Goal: Information Seeking & Learning: Learn about a topic

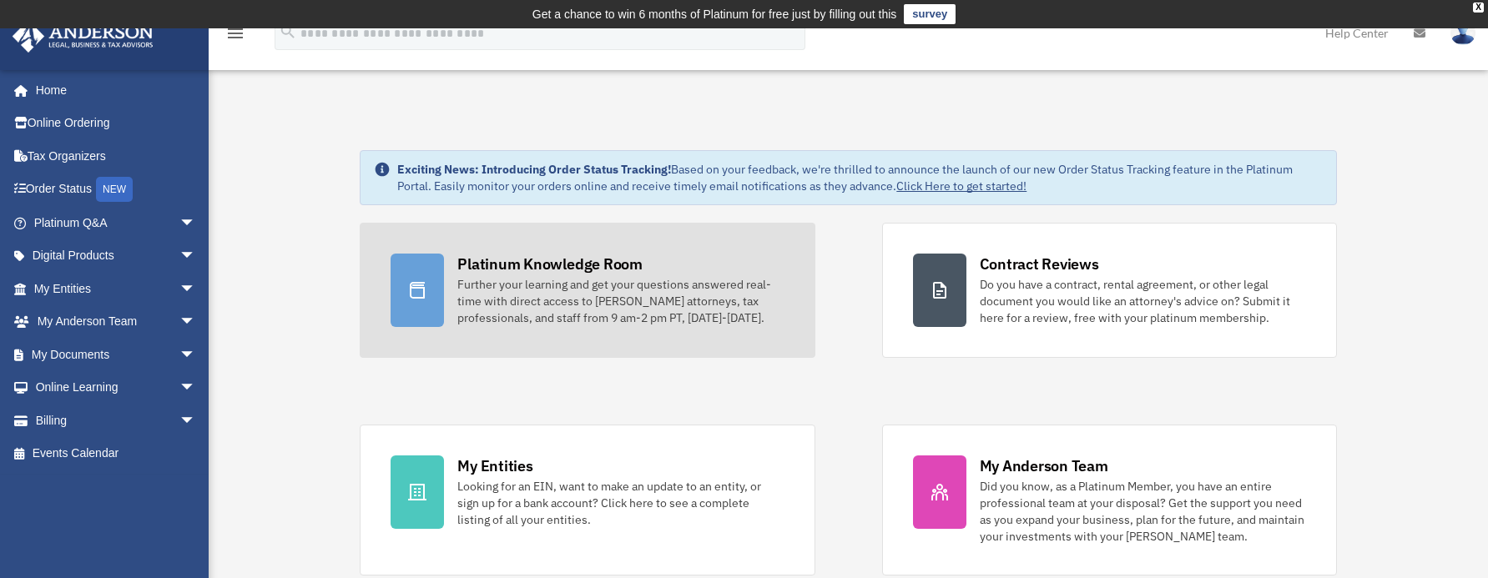
click at [499, 321] on div "Further your learning and get your questions answered real-time with direct acc…" at bounding box center [620, 301] width 326 height 50
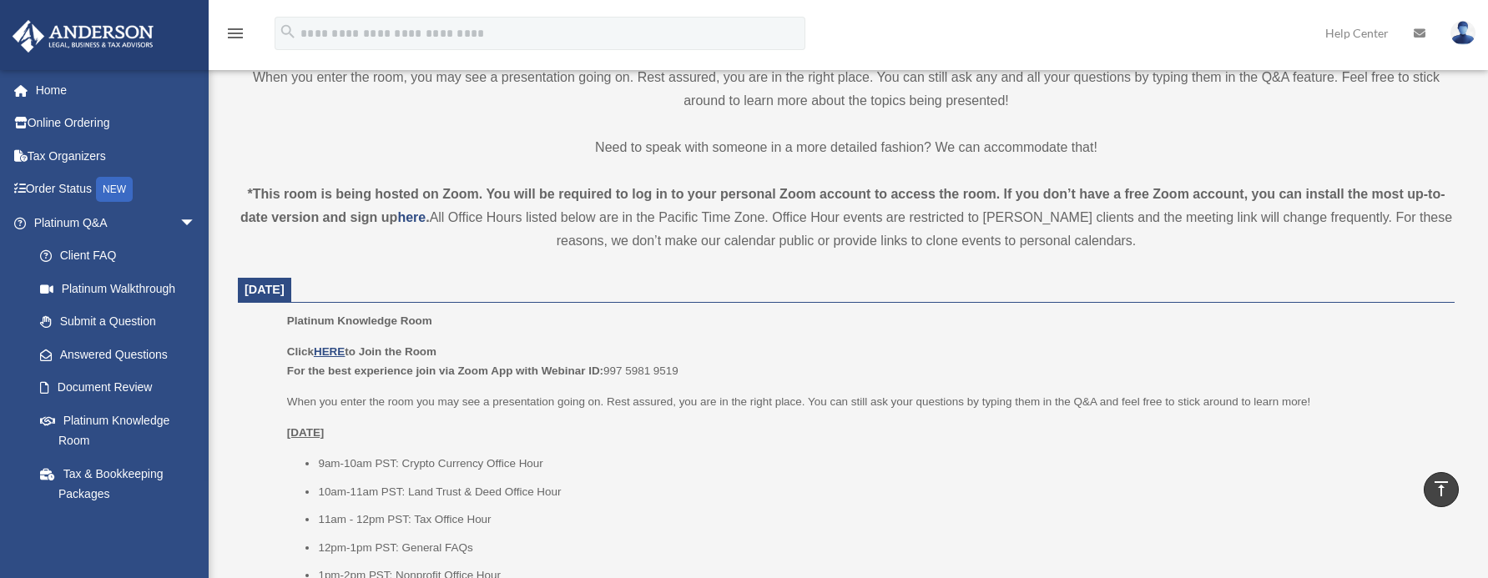
scroll to position [668, 0]
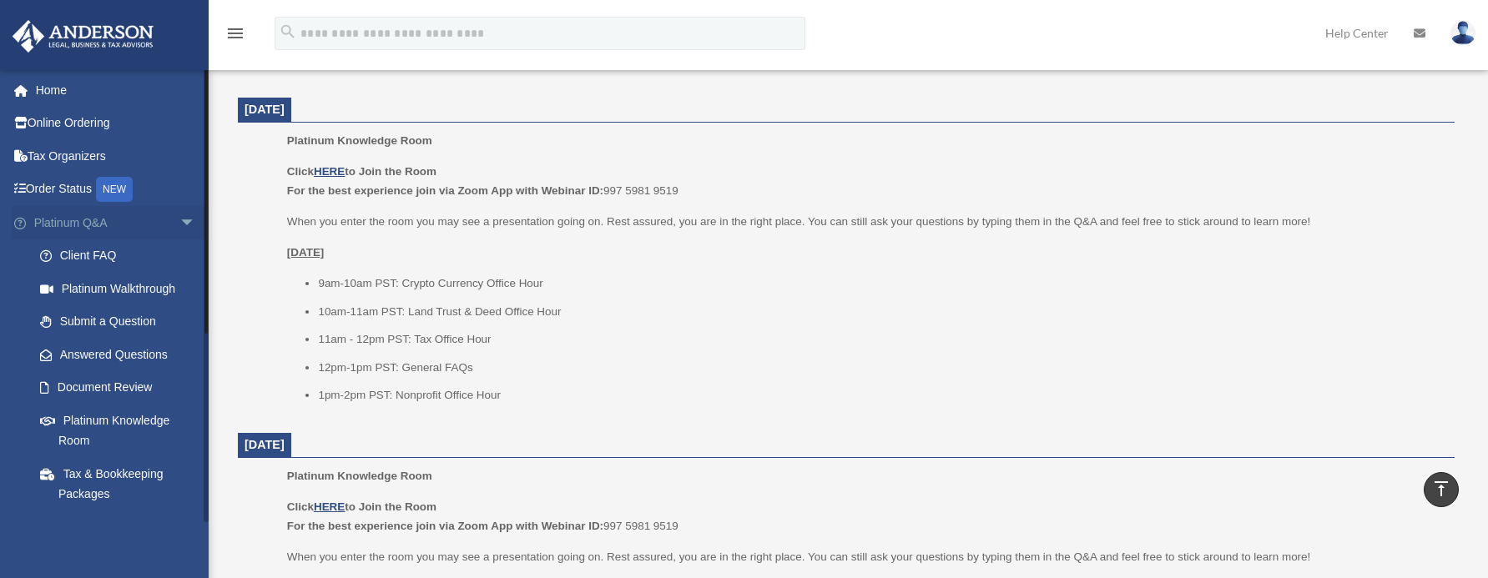
click at [179, 225] on span "arrow_drop_down" at bounding box center [195, 223] width 33 height 34
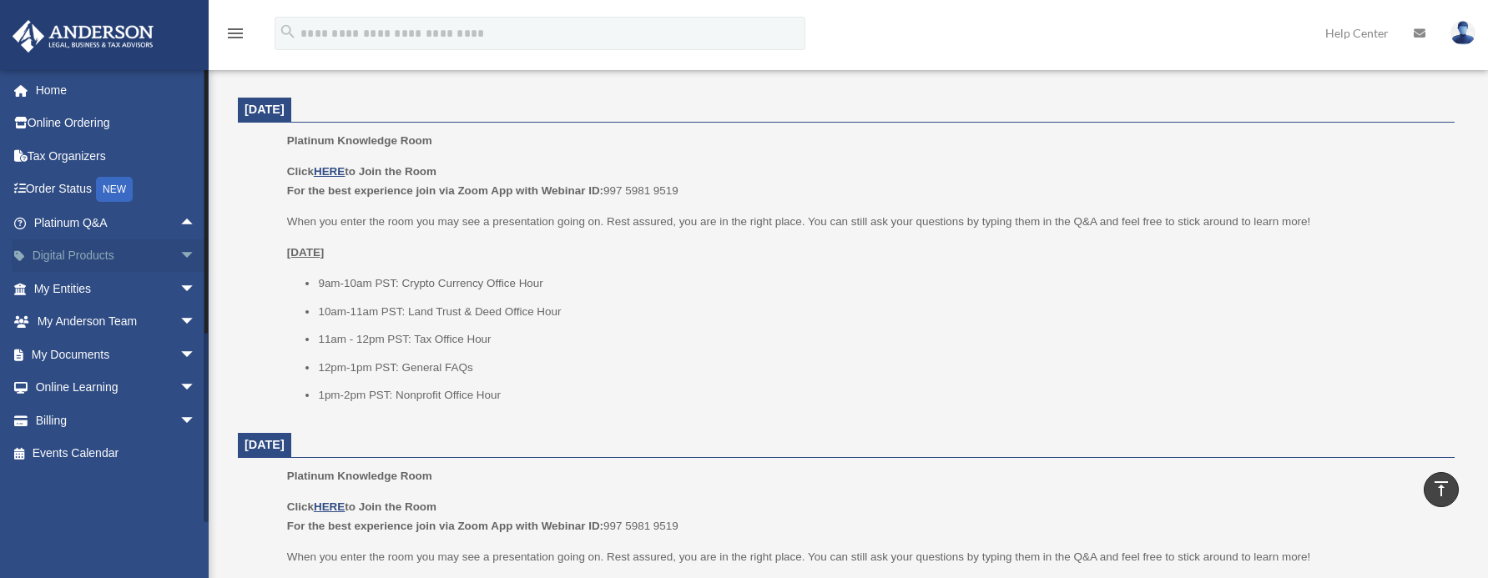
click at [179, 248] on span "arrow_drop_down" at bounding box center [195, 257] width 33 height 34
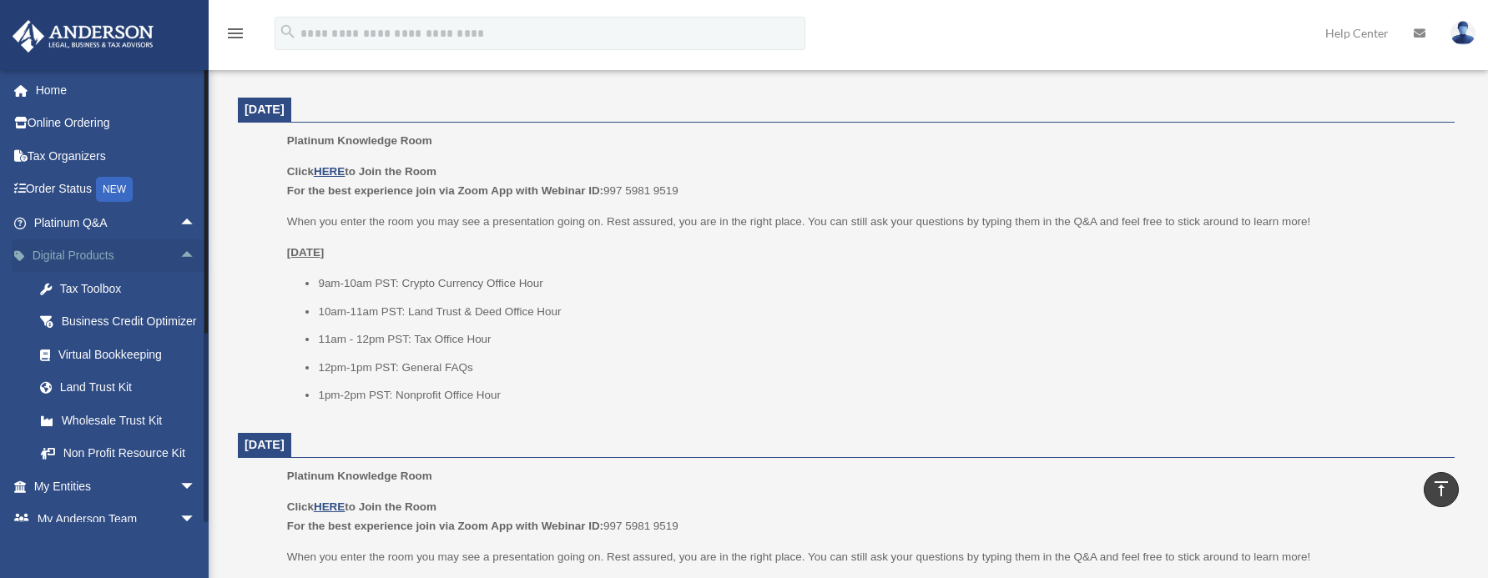
click at [179, 247] on span "arrow_drop_up" at bounding box center [195, 257] width 33 height 34
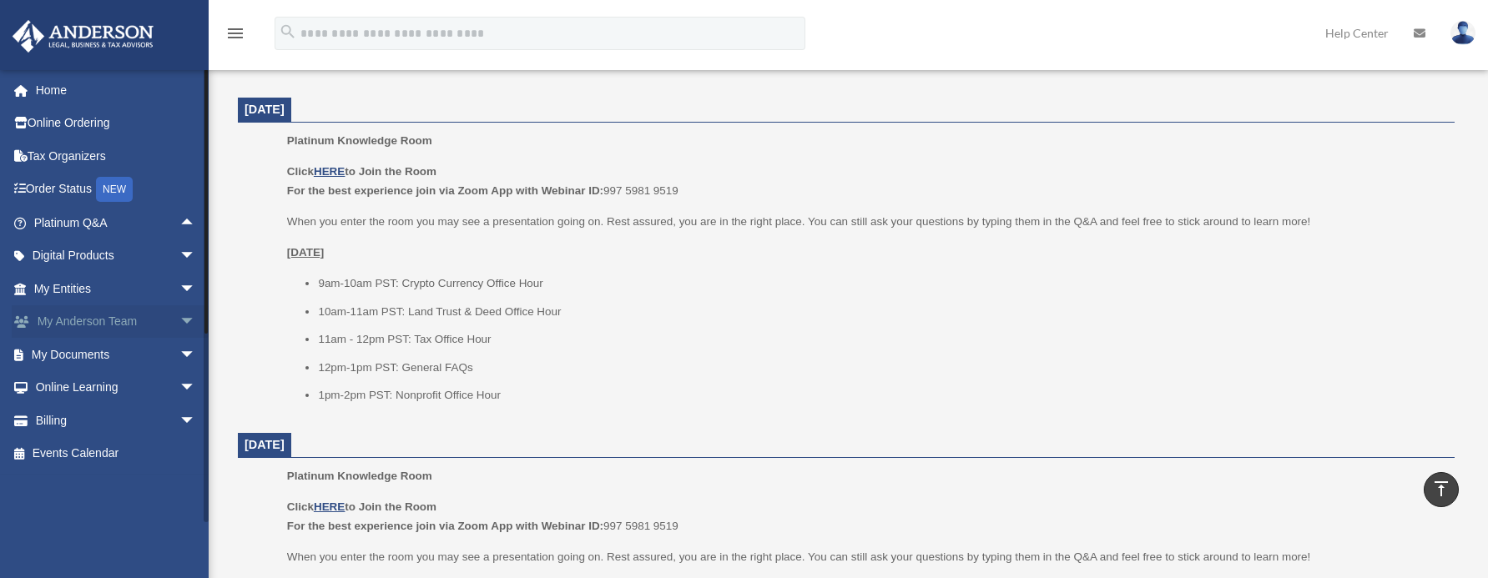
click at [179, 329] on span "arrow_drop_down" at bounding box center [195, 323] width 33 height 34
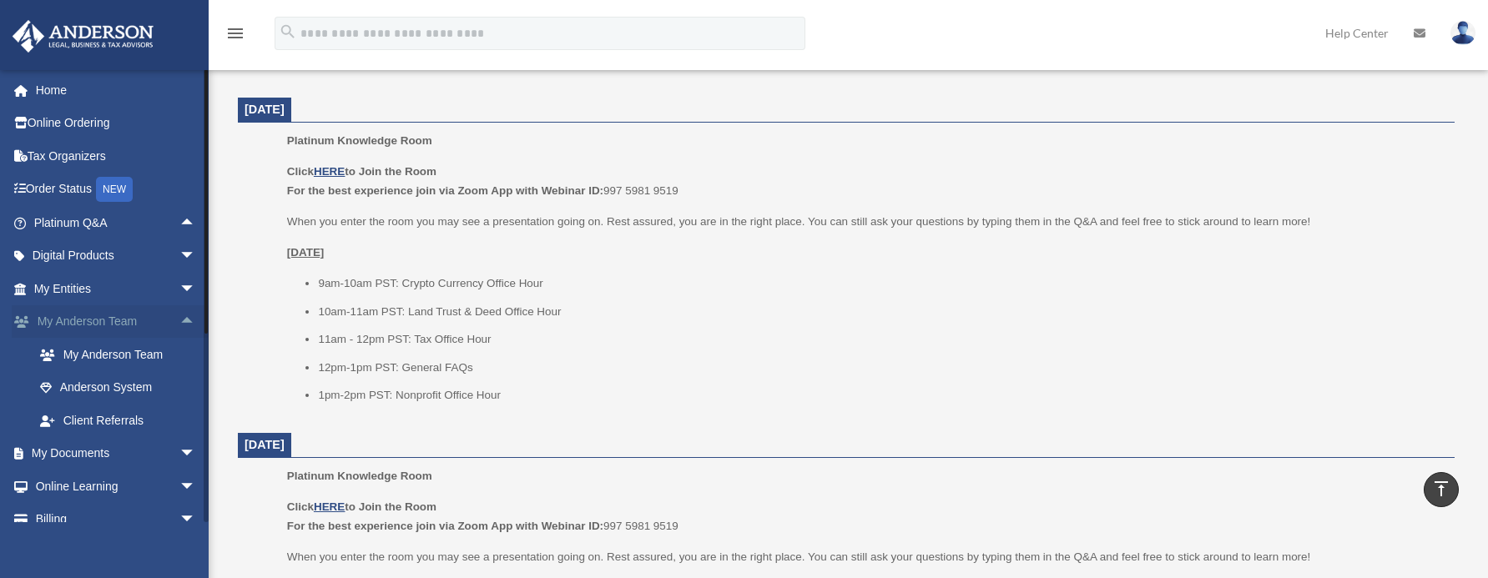
click at [179, 329] on span "arrow_drop_up" at bounding box center [195, 323] width 33 height 34
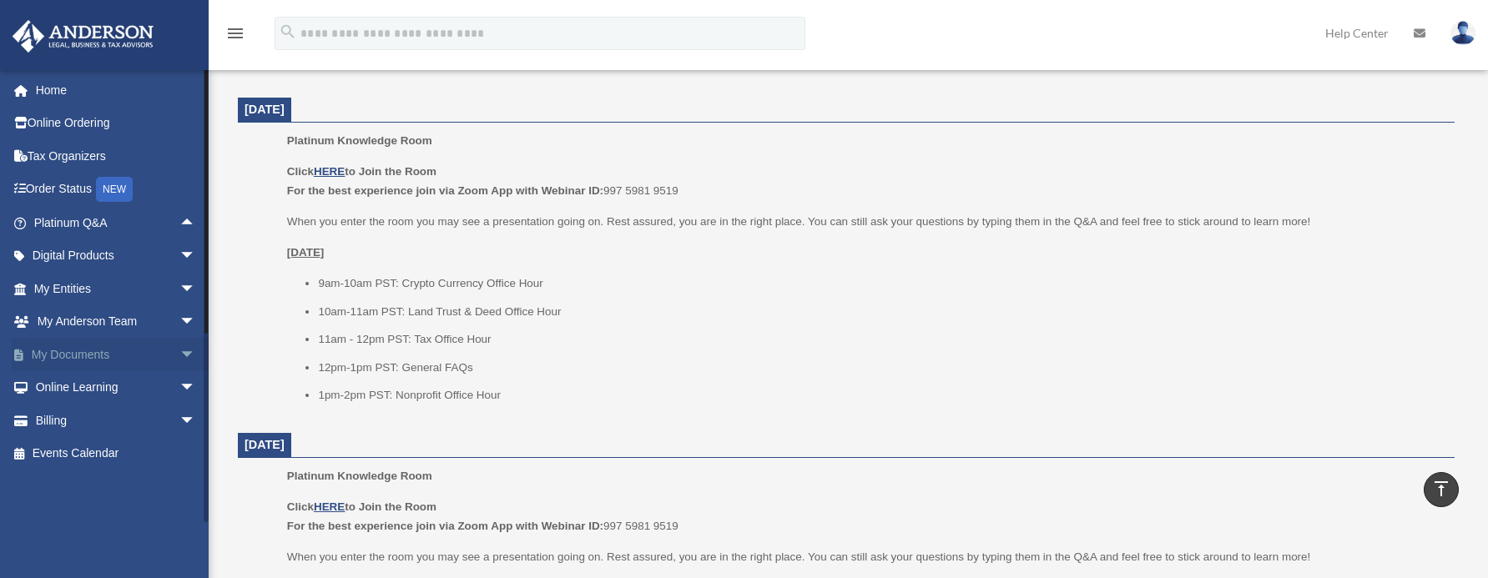
click at [179, 366] on span "arrow_drop_down" at bounding box center [195, 355] width 33 height 34
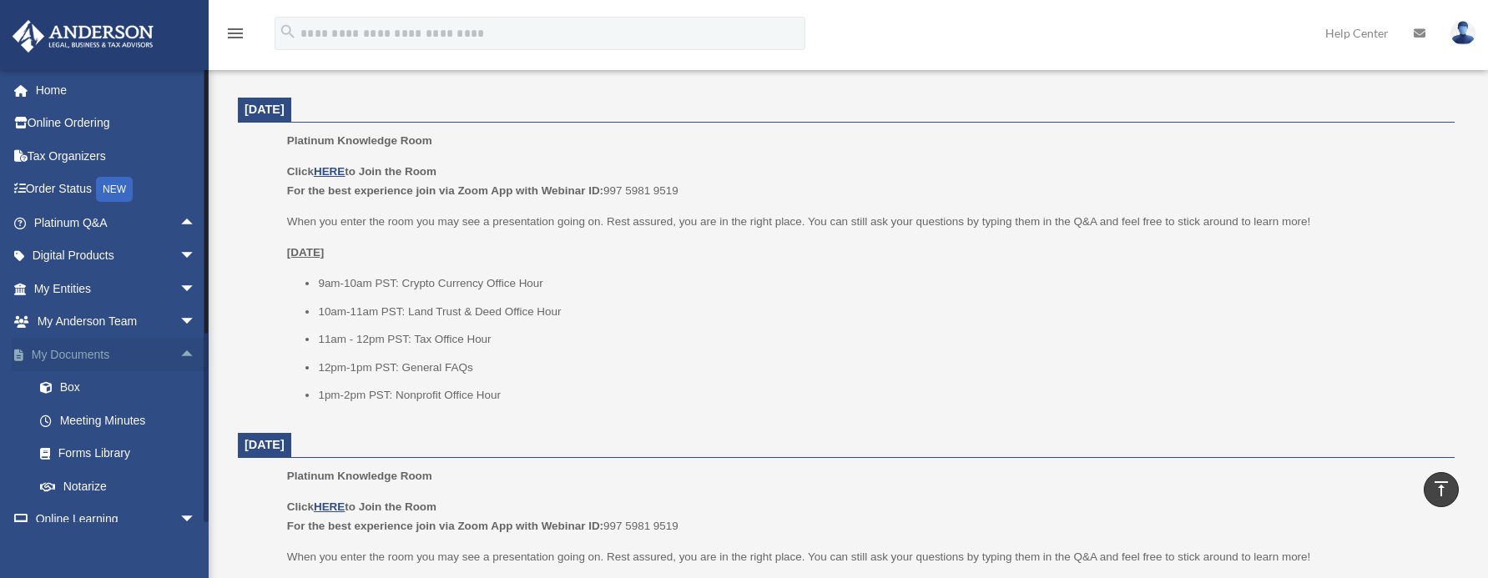
click at [179, 366] on span "arrow_drop_up" at bounding box center [195, 355] width 33 height 34
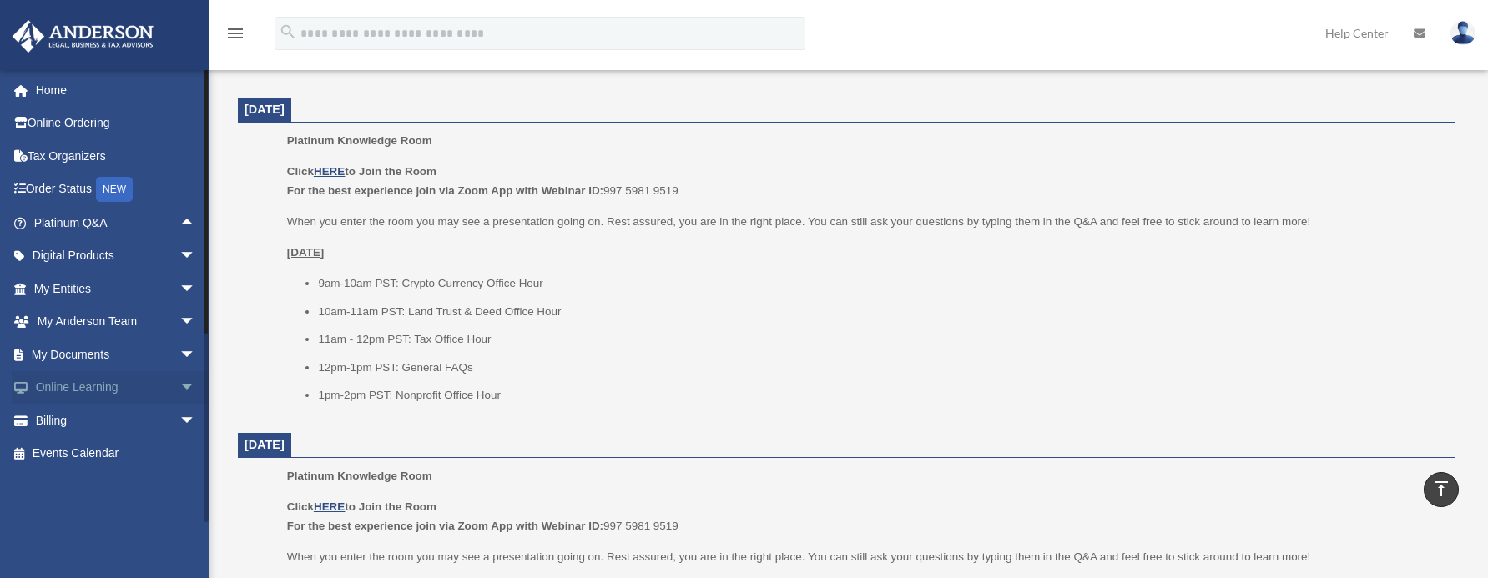
click at [179, 385] on span "arrow_drop_down" at bounding box center [195, 388] width 33 height 34
click at [179, 385] on span "arrow_drop_up" at bounding box center [195, 388] width 33 height 34
click at [179, 414] on span "arrow_drop_down" at bounding box center [195, 421] width 33 height 34
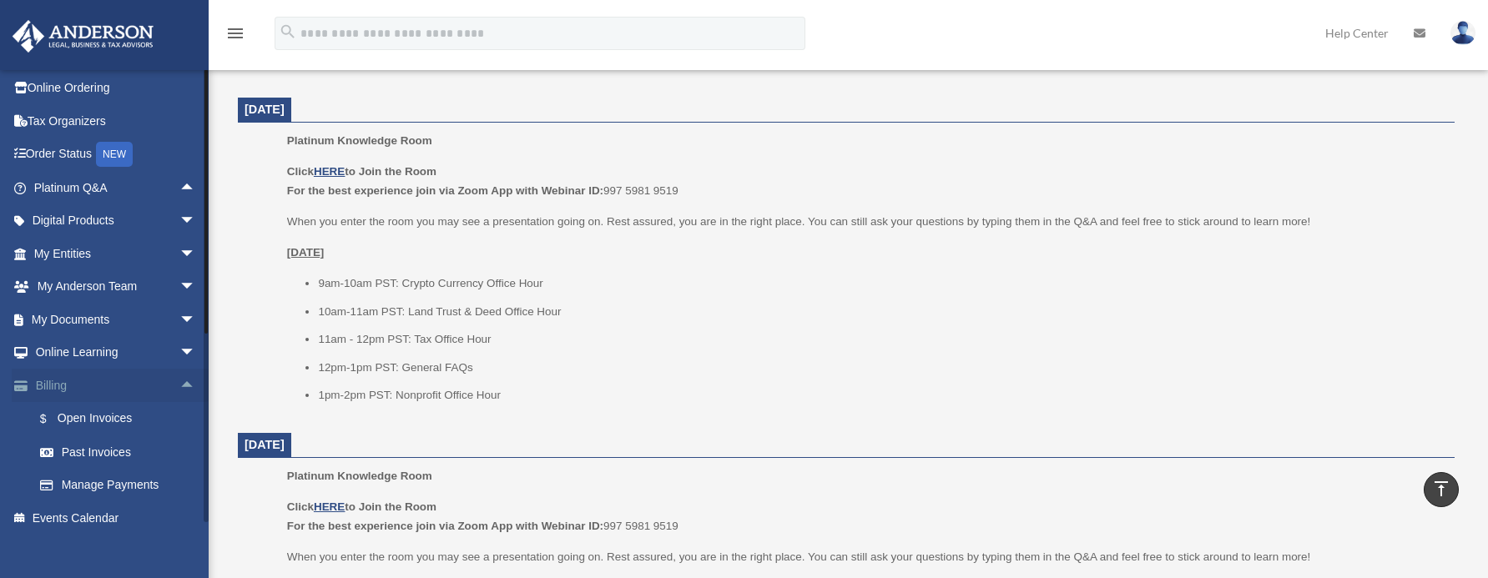
scroll to position [52, 0]
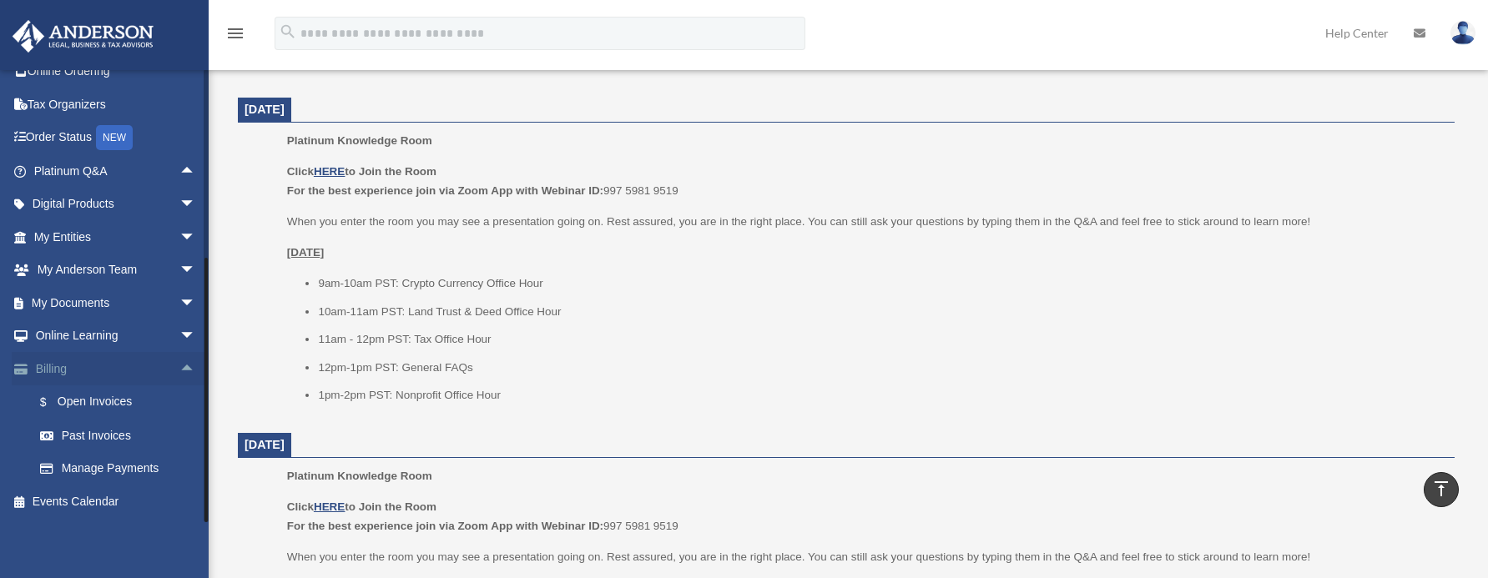
click at [179, 369] on span "arrow_drop_up" at bounding box center [195, 369] width 33 height 34
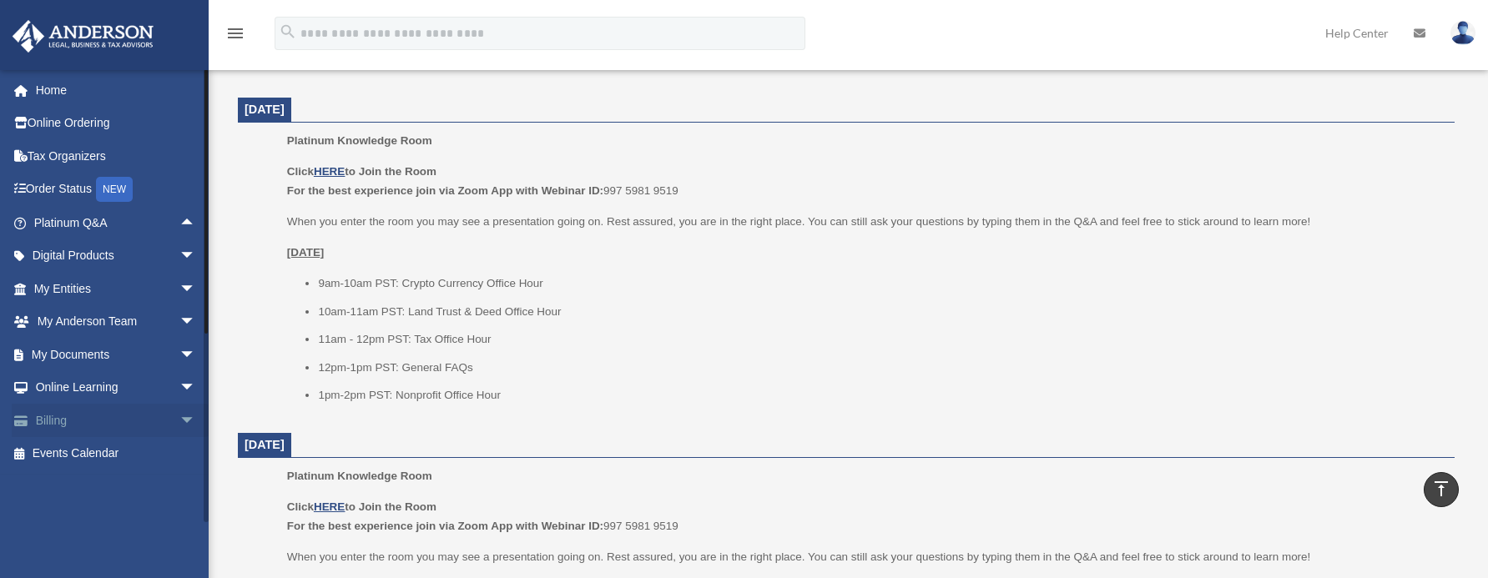
scroll to position [0, 0]
click at [367, 247] on p "[DATE]" at bounding box center [865, 253] width 1156 height 20
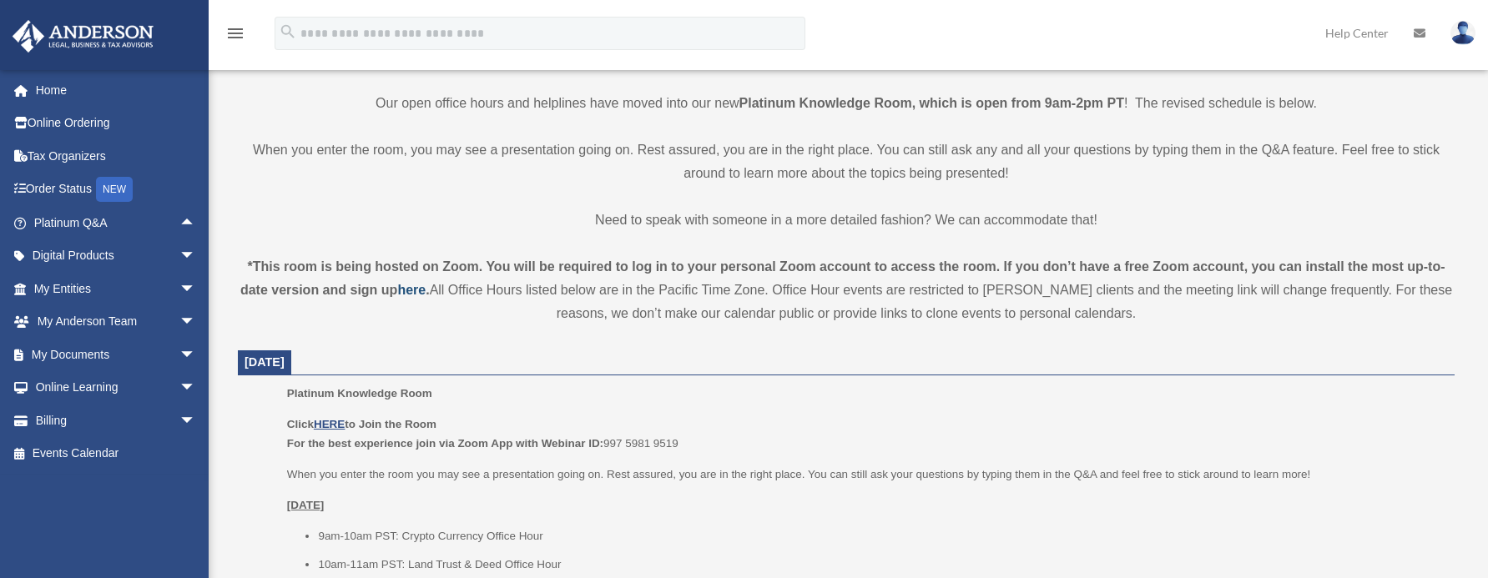
scroll to position [584, 0]
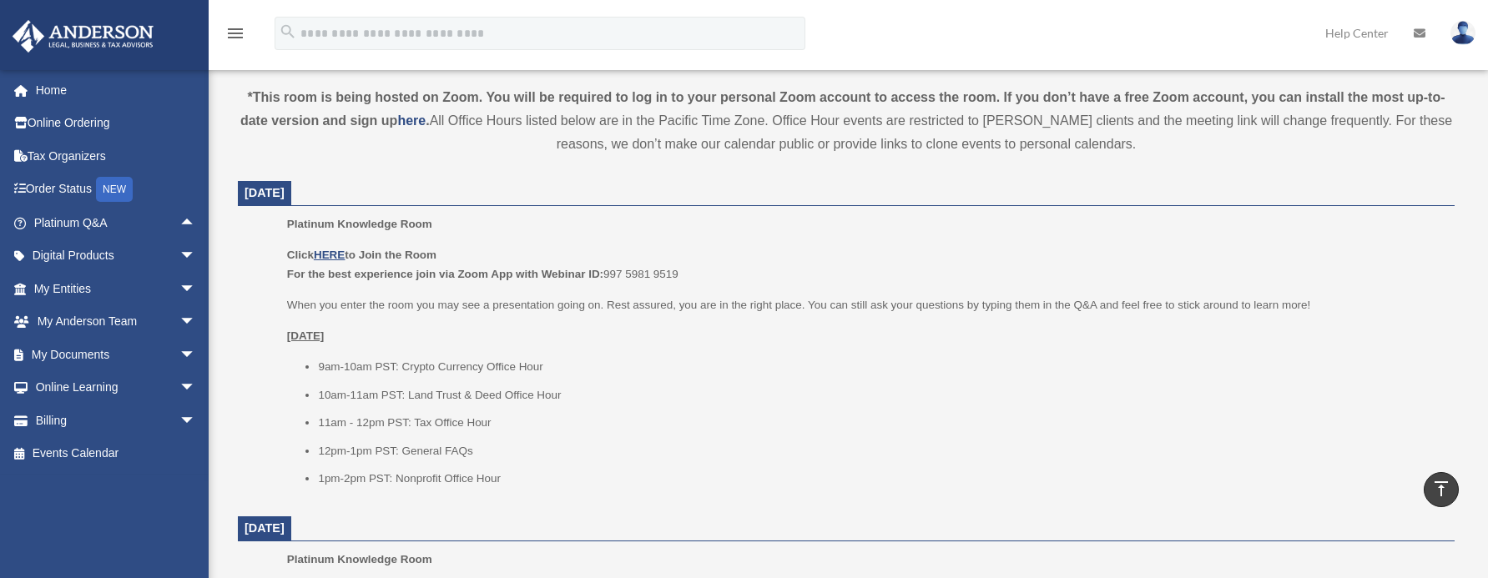
click at [241, 35] on icon "menu" at bounding box center [235, 33] width 20 height 20
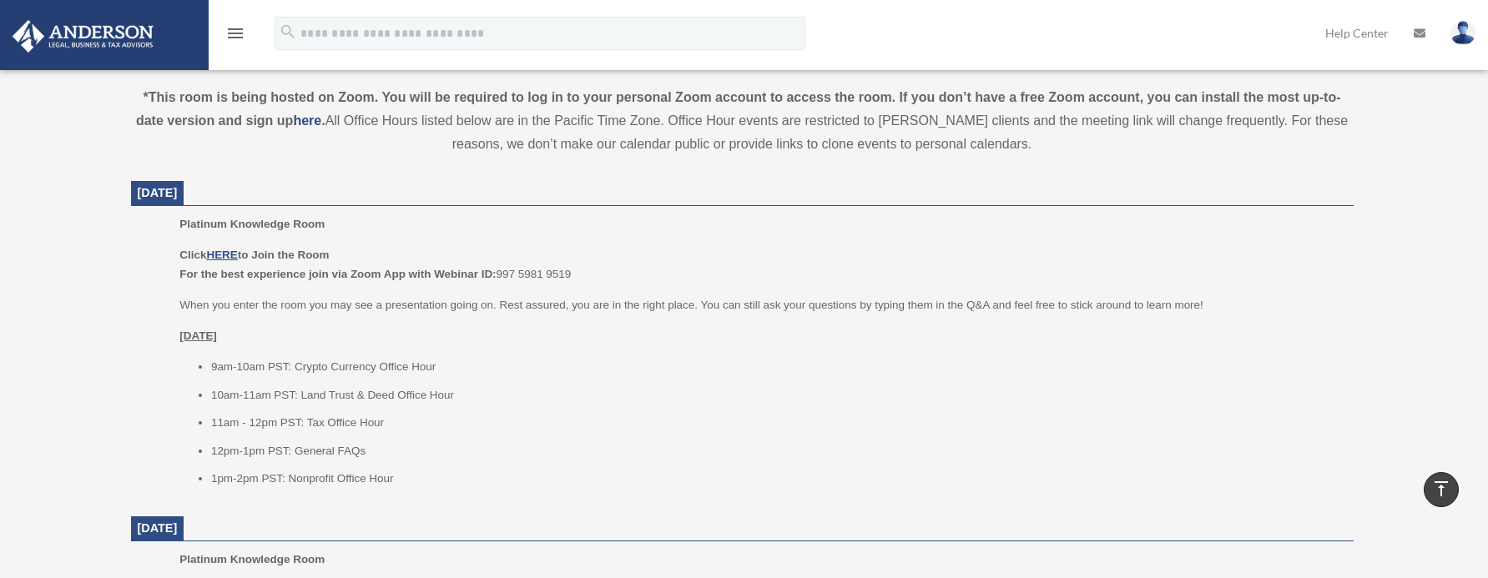
click at [241, 35] on icon "menu" at bounding box center [235, 33] width 20 height 20
